Goal: Task Accomplishment & Management: Use online tool/utility

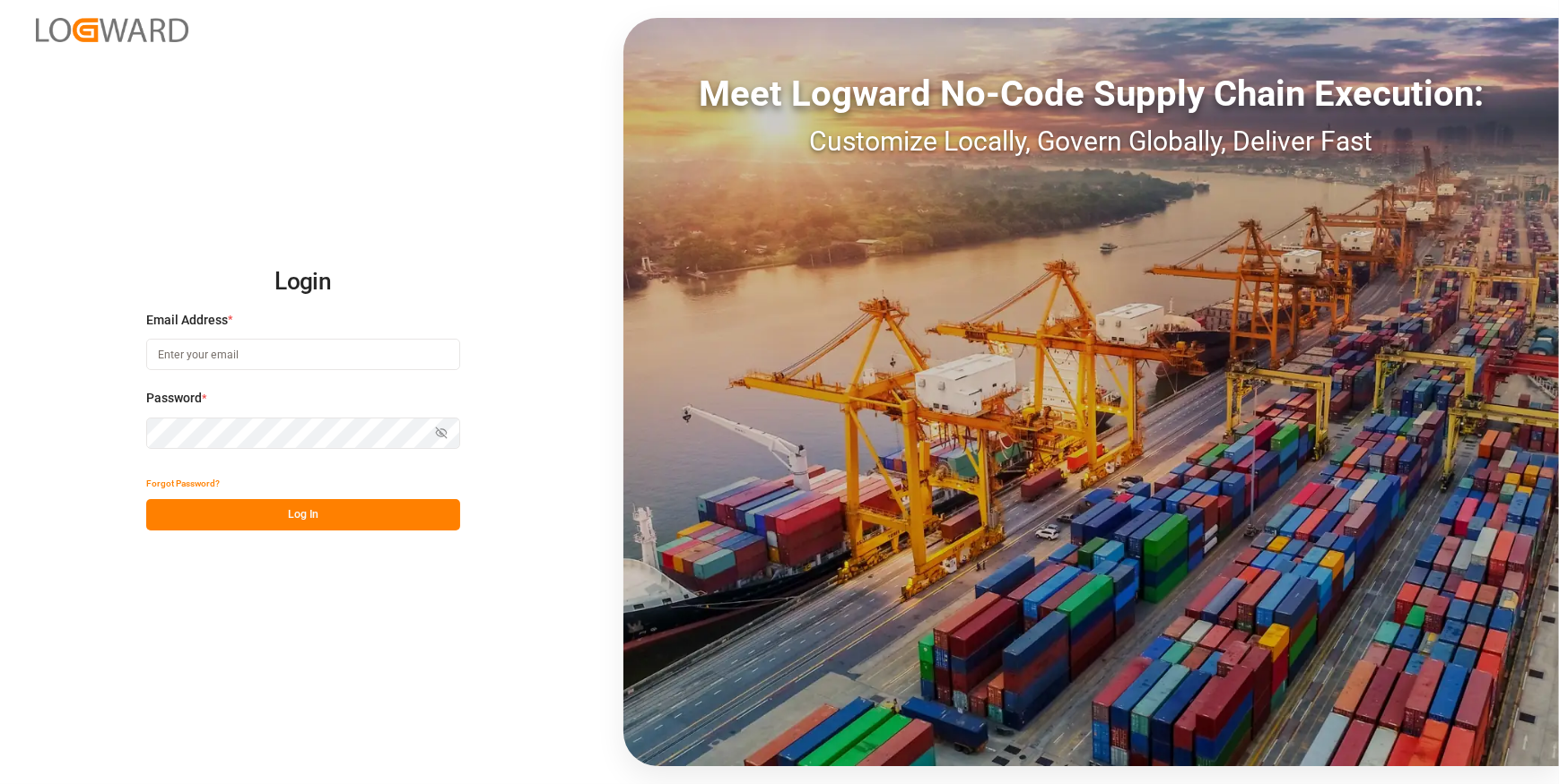
type input "[PERSON_NAME][EMAIL_ADDRESS][PERSON_NAME][DOMAIN_NAME]"
click at [311, 510] on button "Log In" at bounding box center [303, 515] width 314 height 32
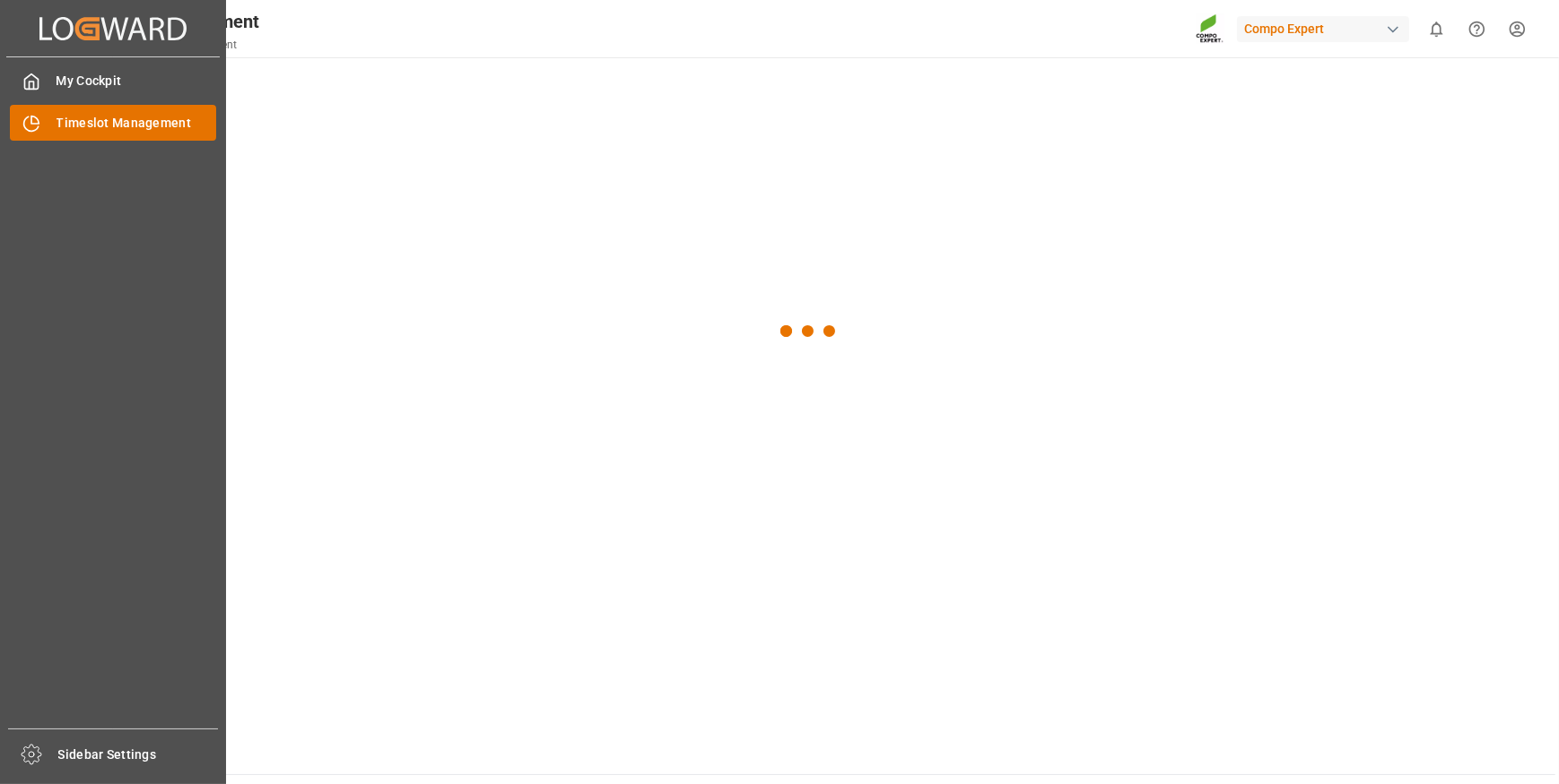
click at [106, 124] on span "Timeslot Management" at bounding box center [137, 123] width 161 height 19
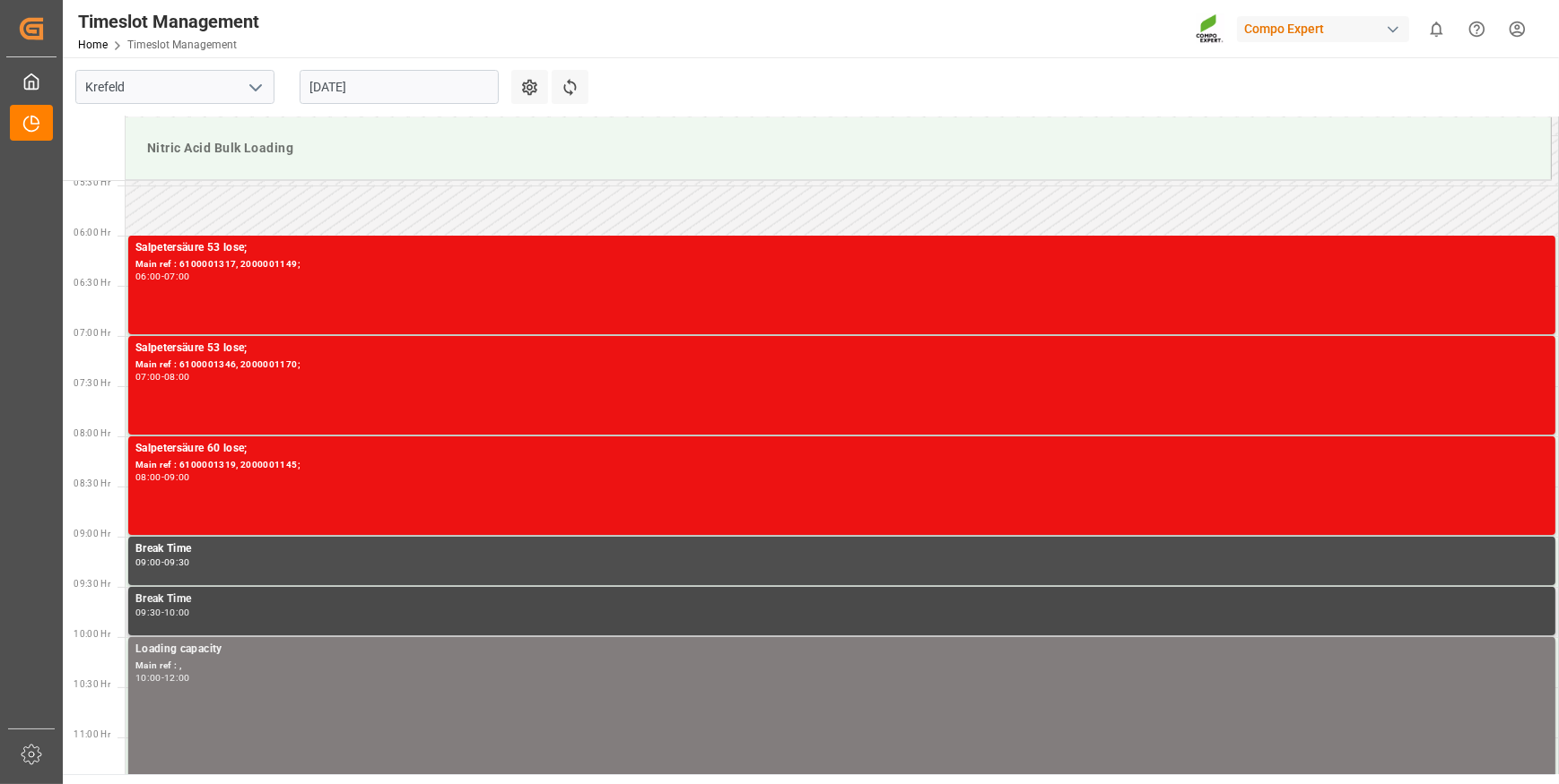
scroll to position [490, 0]
